Goal: Information Seeking & Learning: Learn about a topic

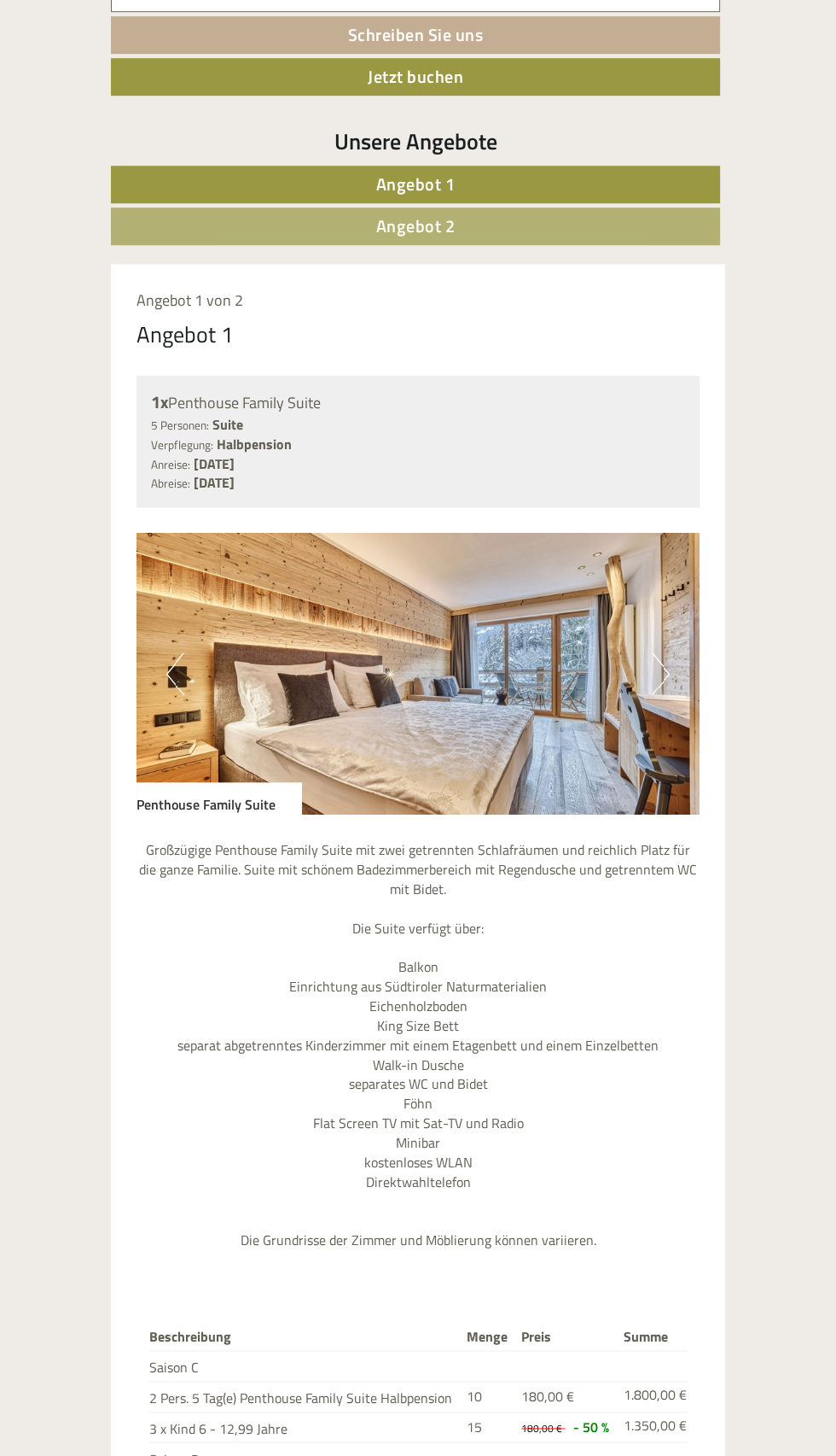
scroll to position [747, 0]
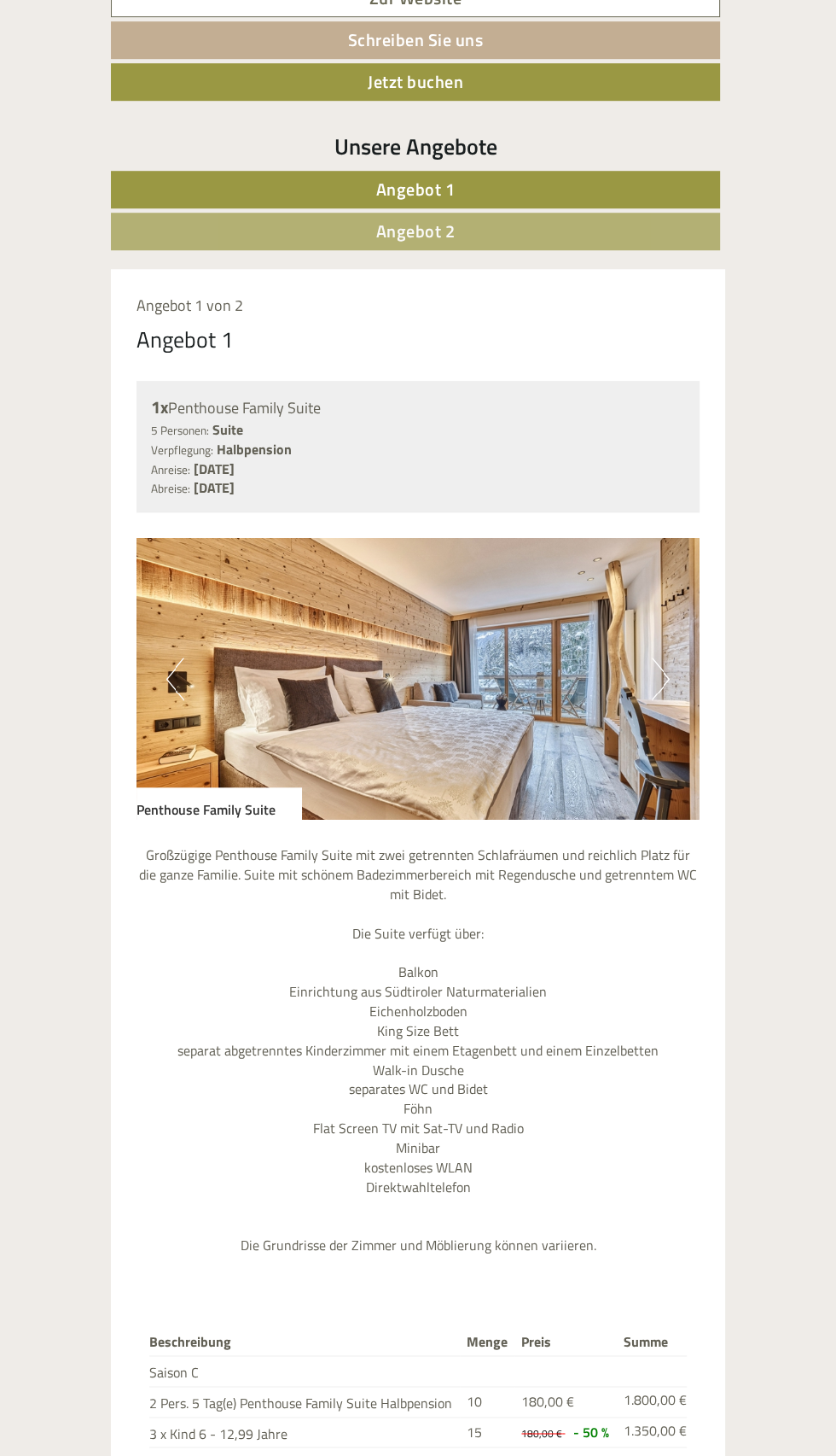
click at [639, 692] on img at bounding box center [418, 679] width 564 height 282
click at [717, 870] on div "Angebot 1 von 2 Angebot 1 1x Penthouse Family Suite 5 Personen: Suite Verpflegu…" at bounding box center [418, 1000] width 615 height 1461
click at [662, 678] on button "Next" at bounding box center [661, 679] width 18 height 43
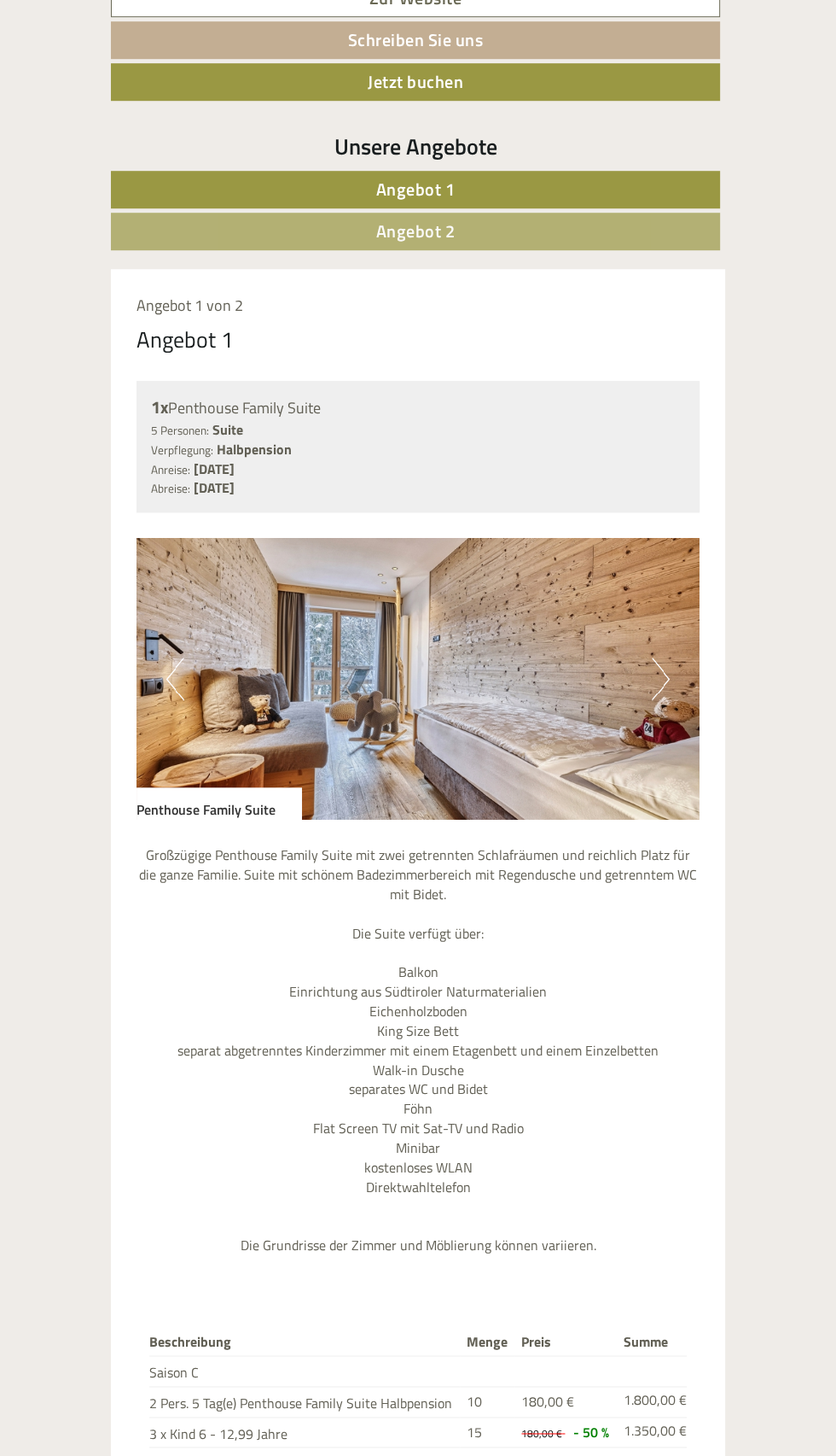
click at [660, 689] on button "Next" at bounding box center [661, 679] width 18 height 43
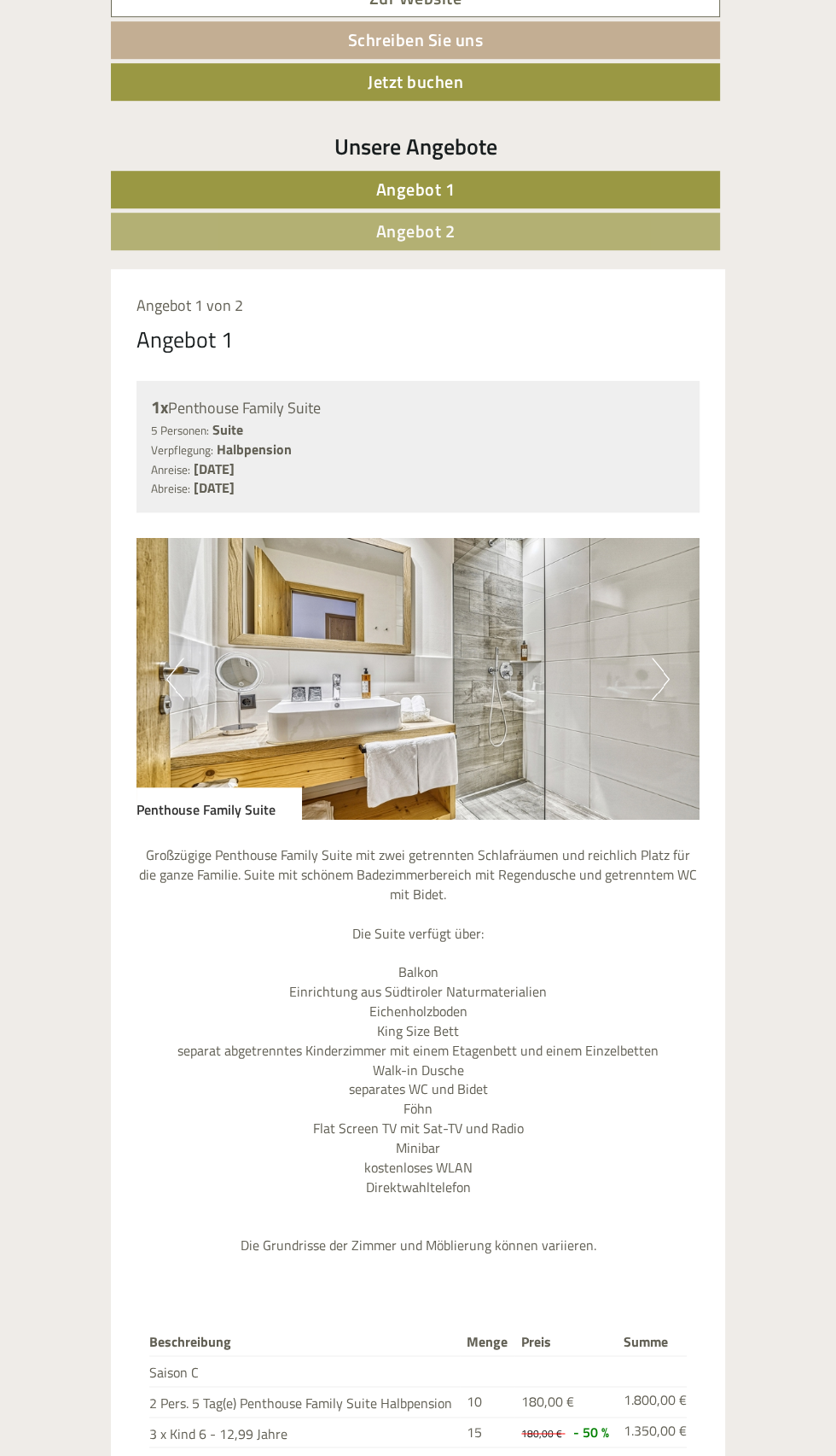
click at [680, 683] on img at bounding box center [418, 679] width 564 height 282
click at [668, 688] on button "Next" at bounding box center [661, 679] width 18 height 43
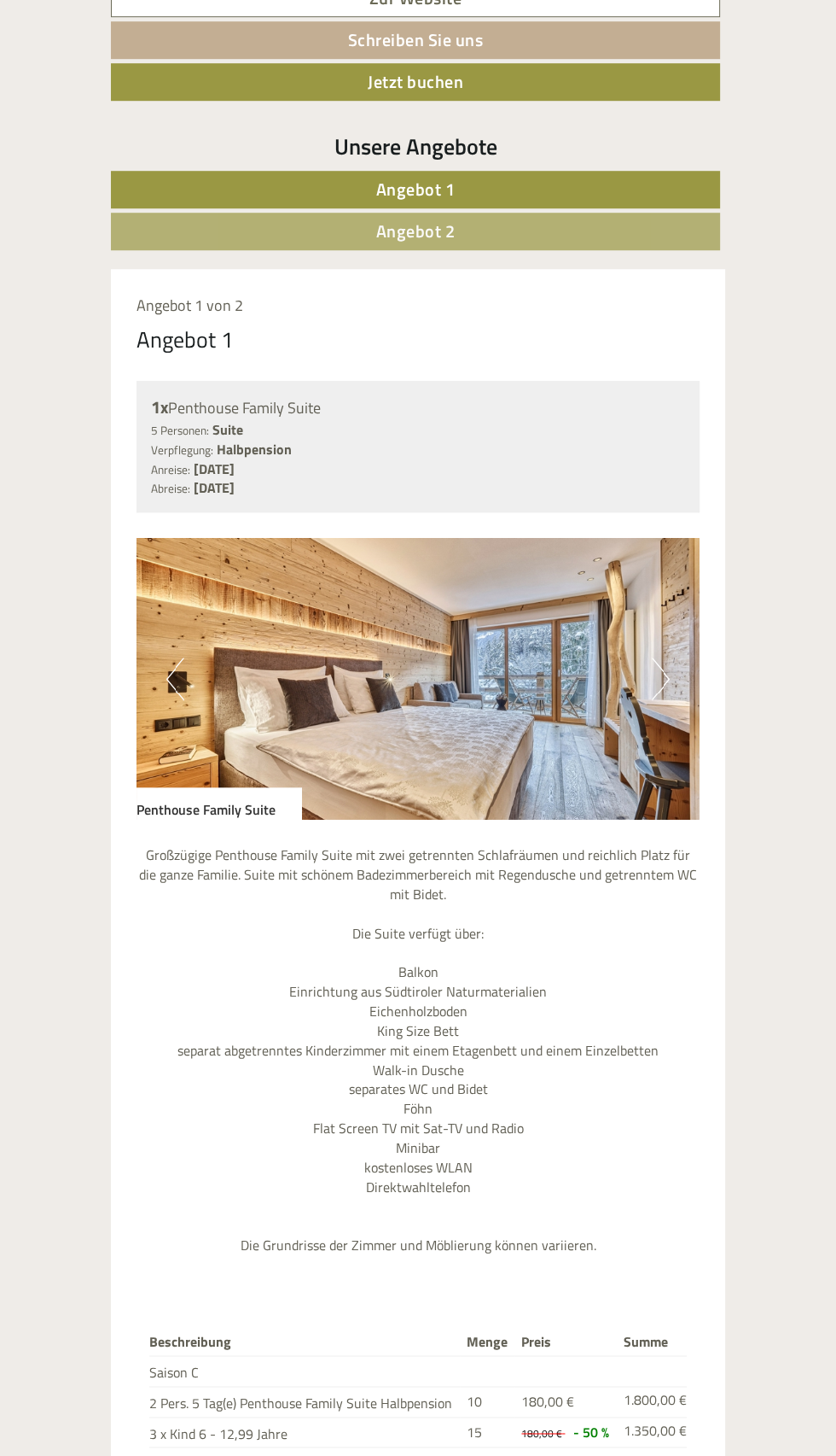
click at [691, 722] on img at bounding box center [418, 679] width 564 height 282
click at [655, 704] on img at bounding box center [418, 679] width 564 height 282
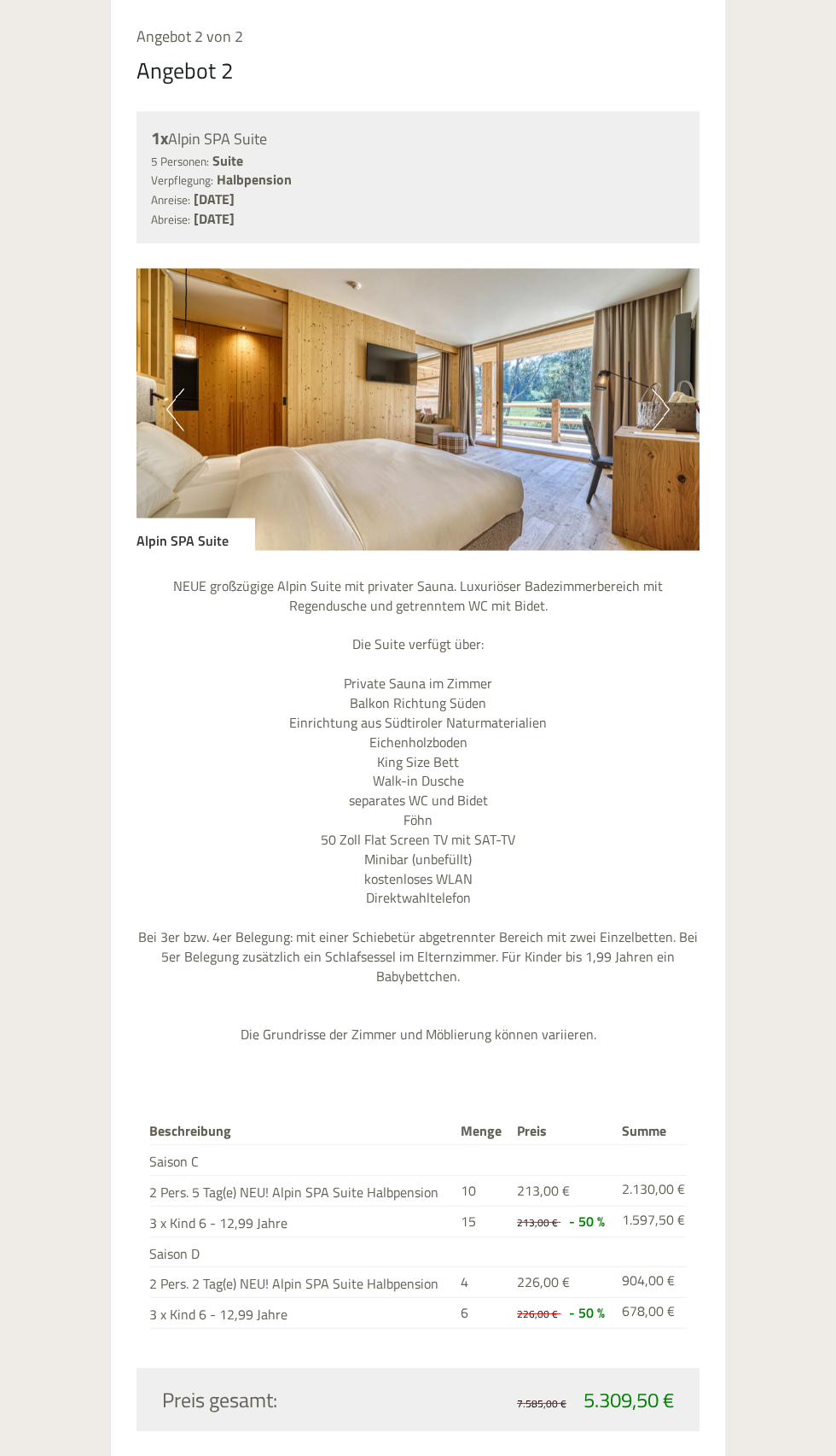
scroll to position [2489, 0]
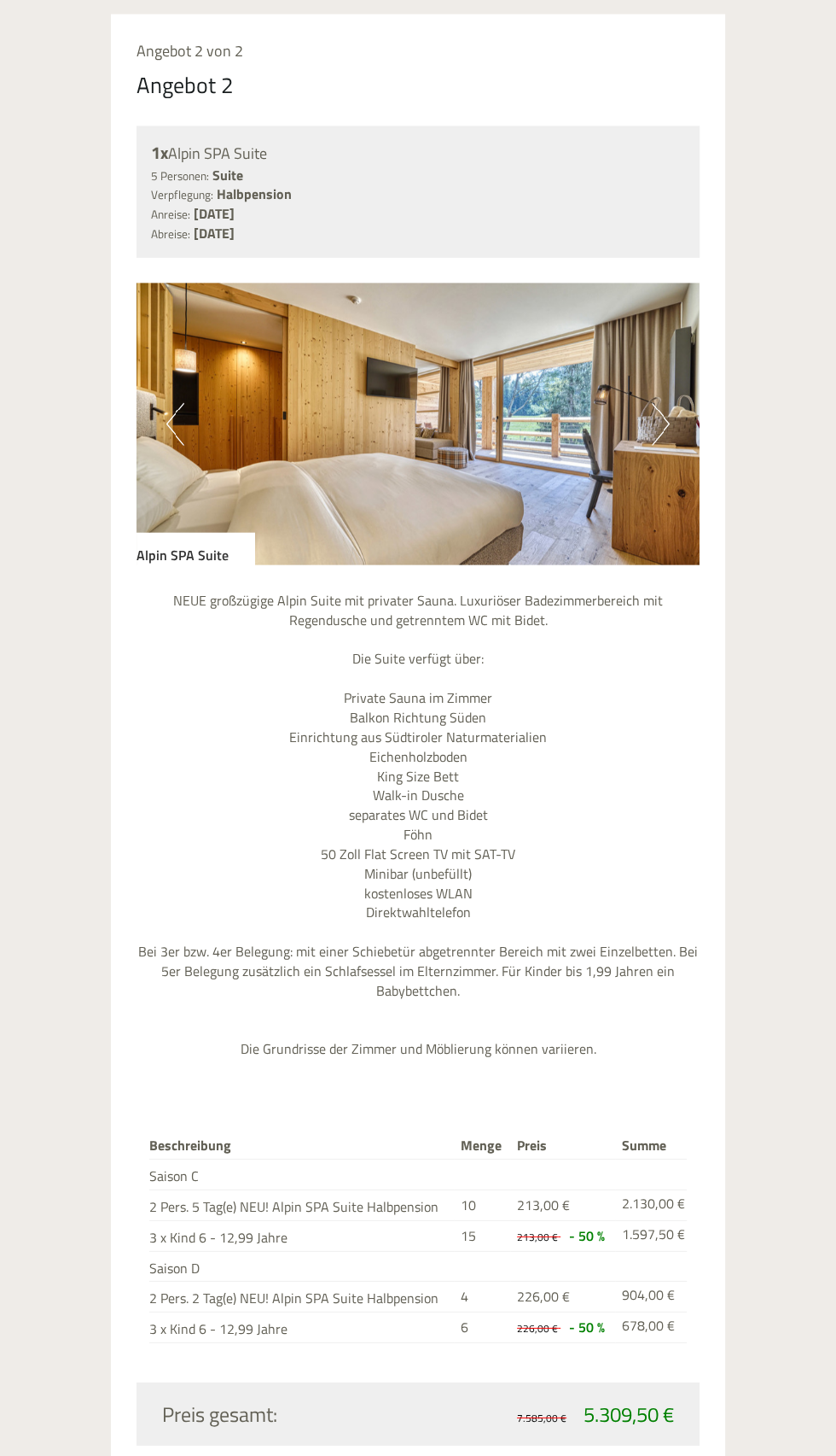
click at [665, 403] on button "Next" at bounding box center [661, 425] width 18 height 43
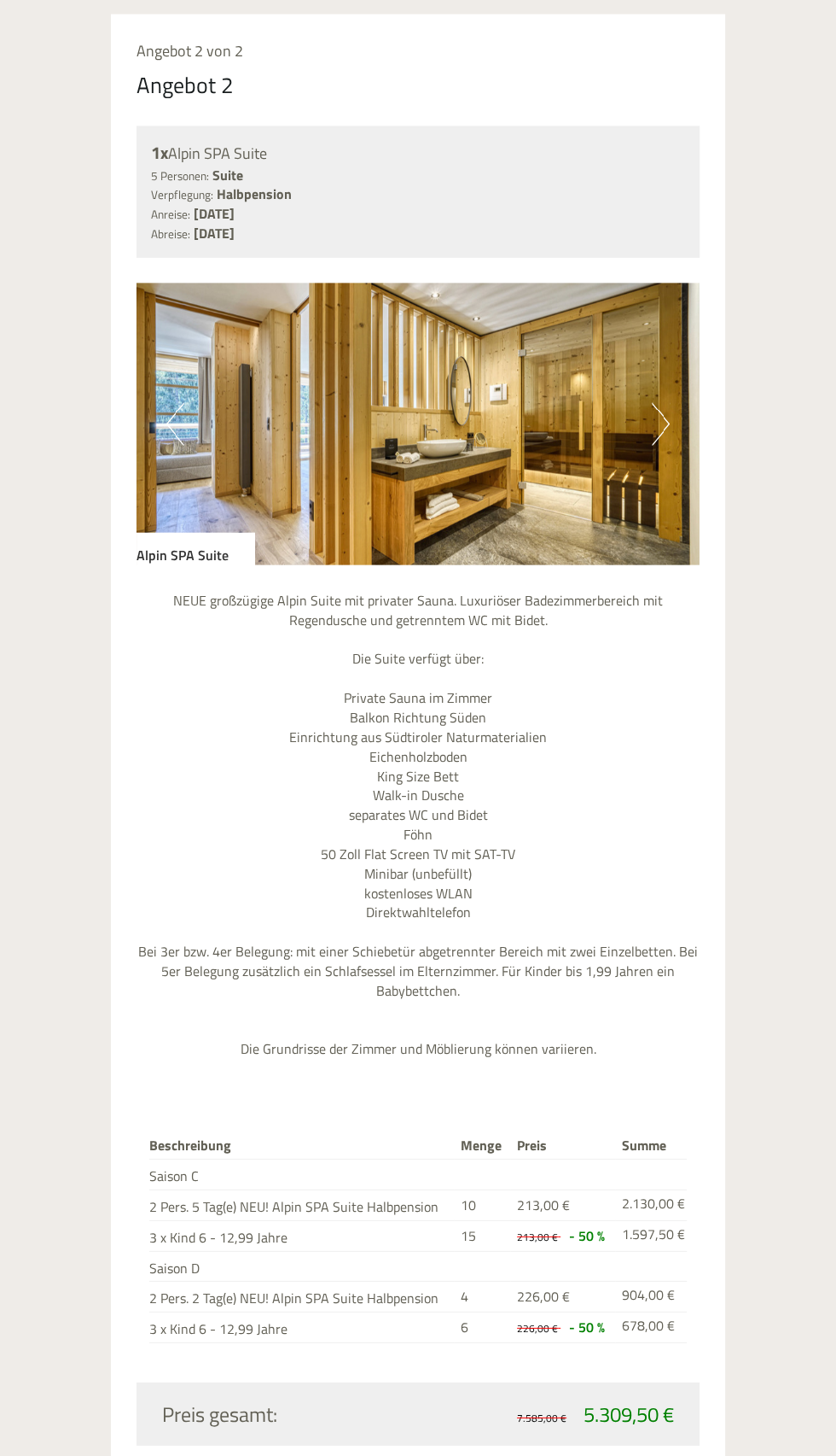
click at [658, 389] on img at bounding box center [418, 424] width 564 height 282
click at [663, 409] on button "Next" at bounding box center [661, 425] width 18 height 43
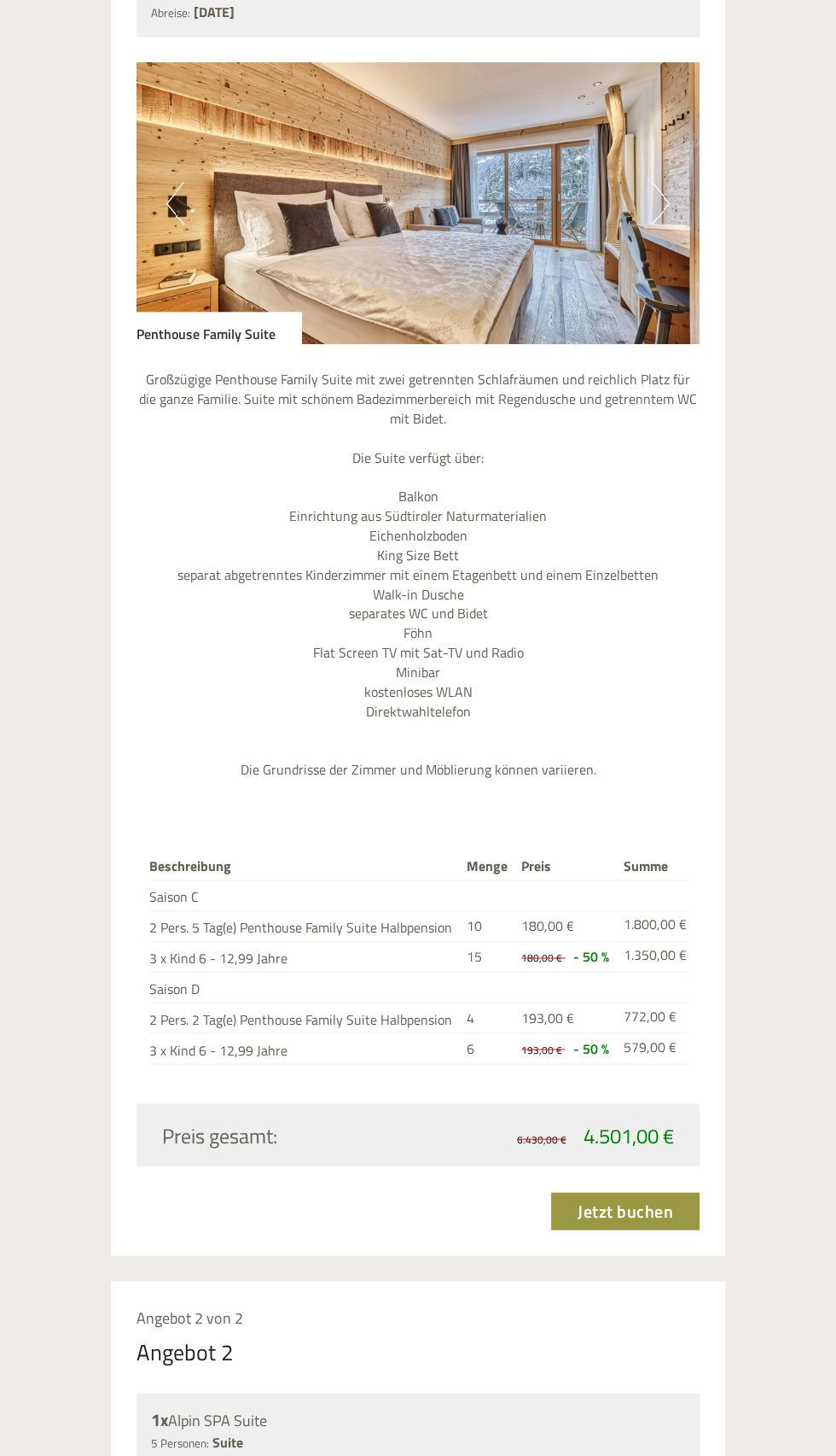
scroll to position [0, 0]
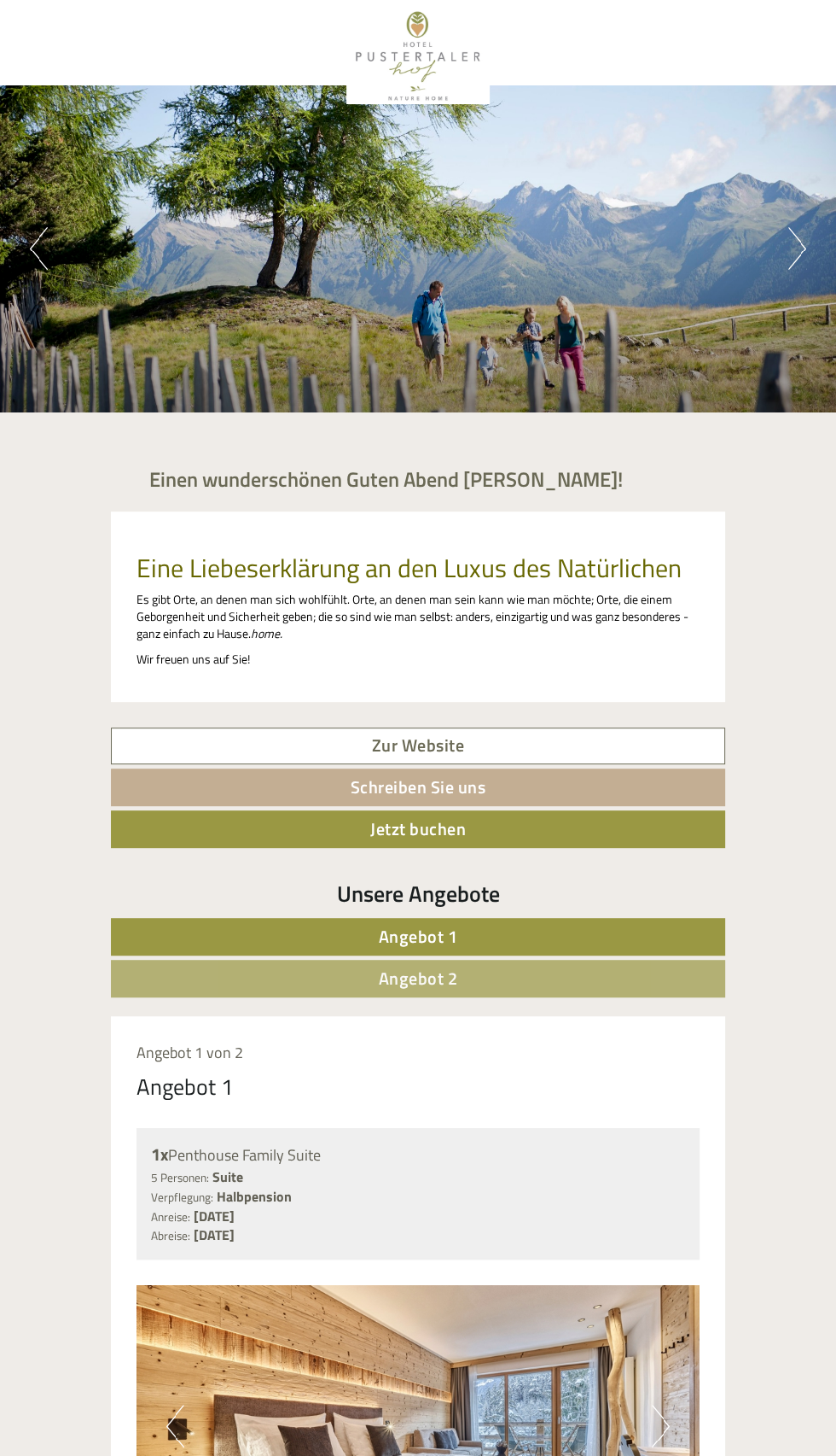
click at [792, 228] on button "Next" at bounding box center [797, 248] width 18 height 43
click at [796, 227] on button "Next" at bounding box center [797, 248] width 18 height 43
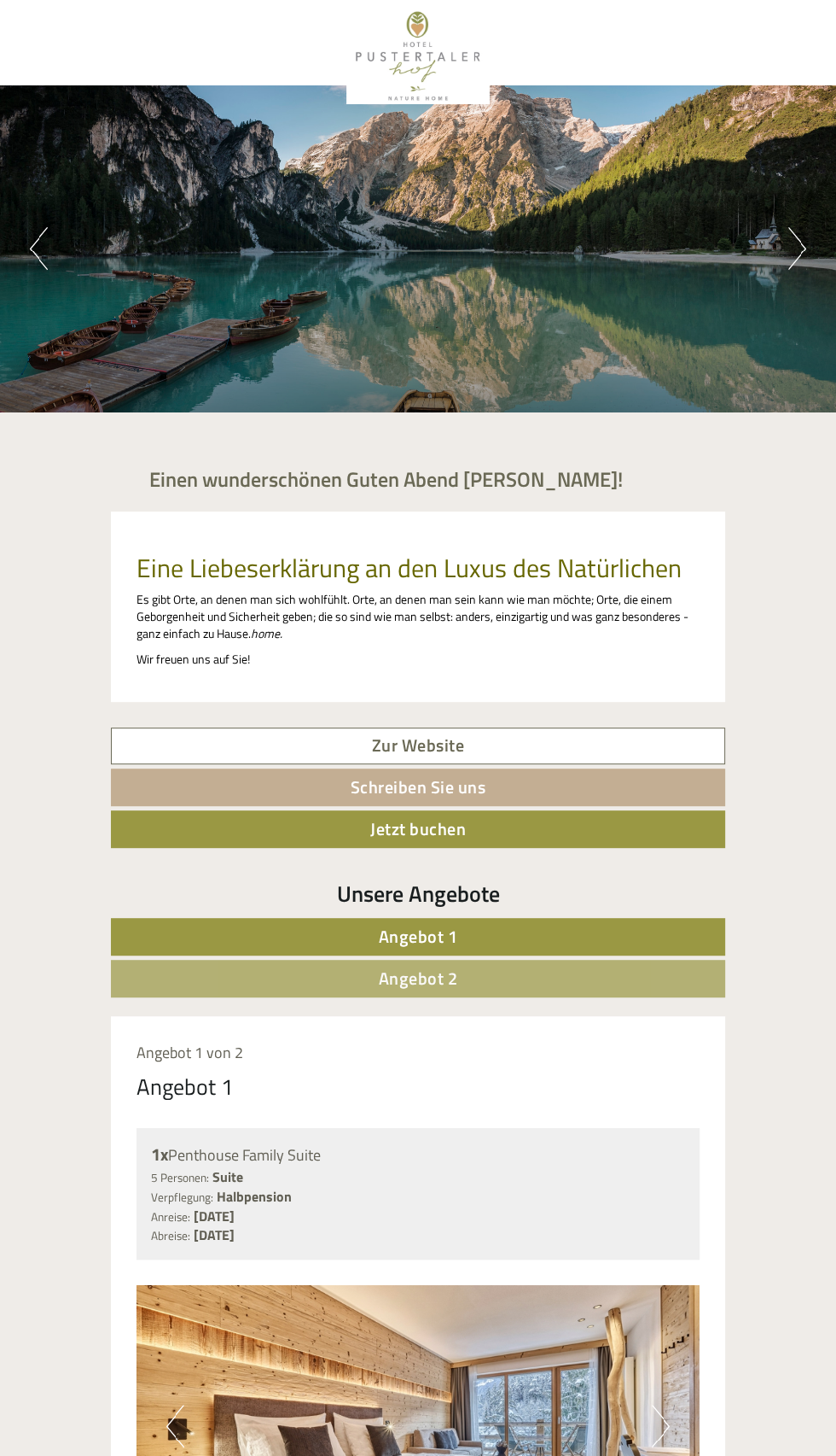
click at [793, 262] on button "Next" at bounding box center [797, 248] width 18 height 43
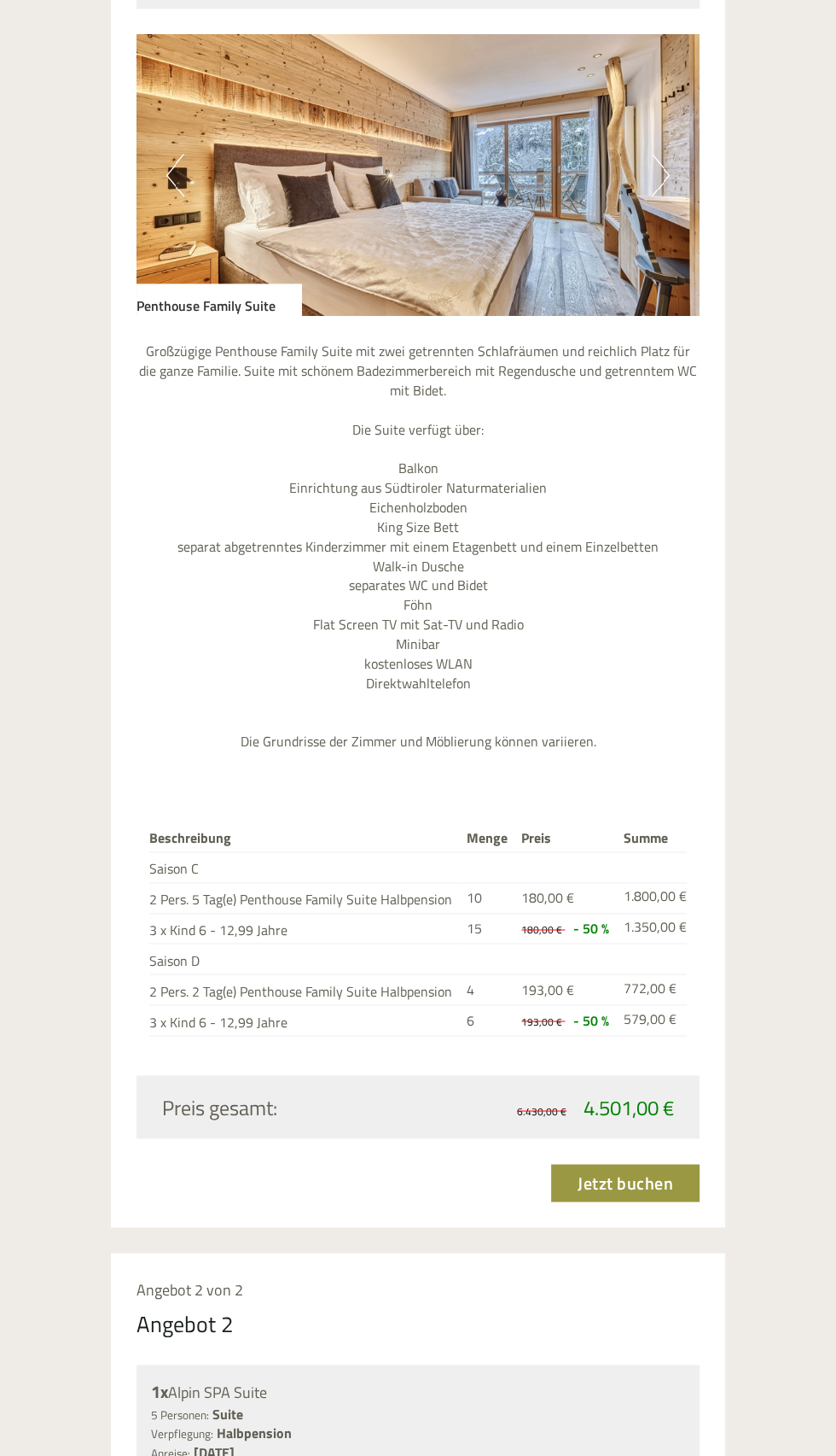
scroll to position [1267, 0]
